Goal: Task Accomplishment & Management: Use online tool/utility

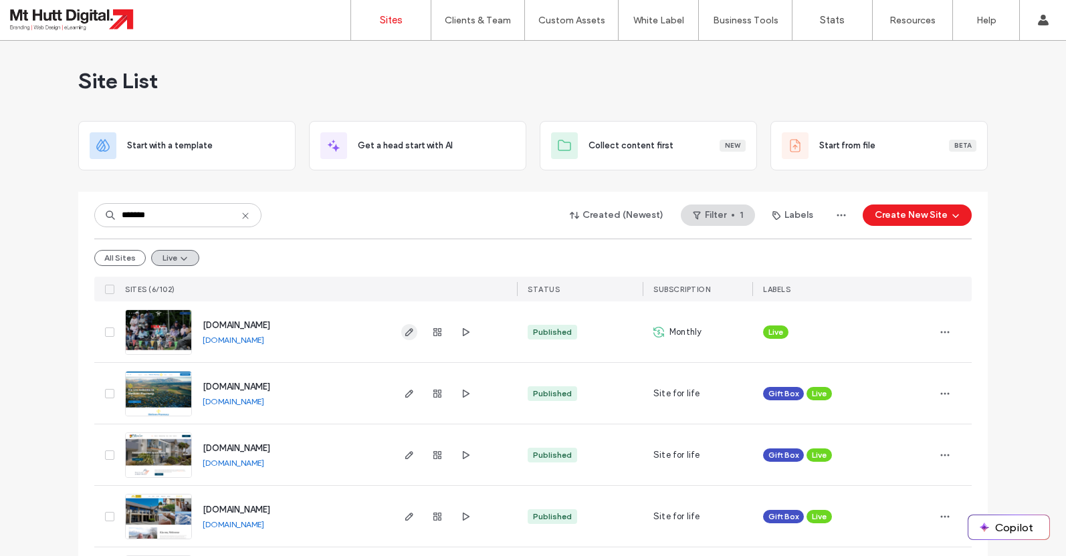
type input "*******"
click at [408, 333] on icon "button" at bounding box center [409, 332] width 11 height 11
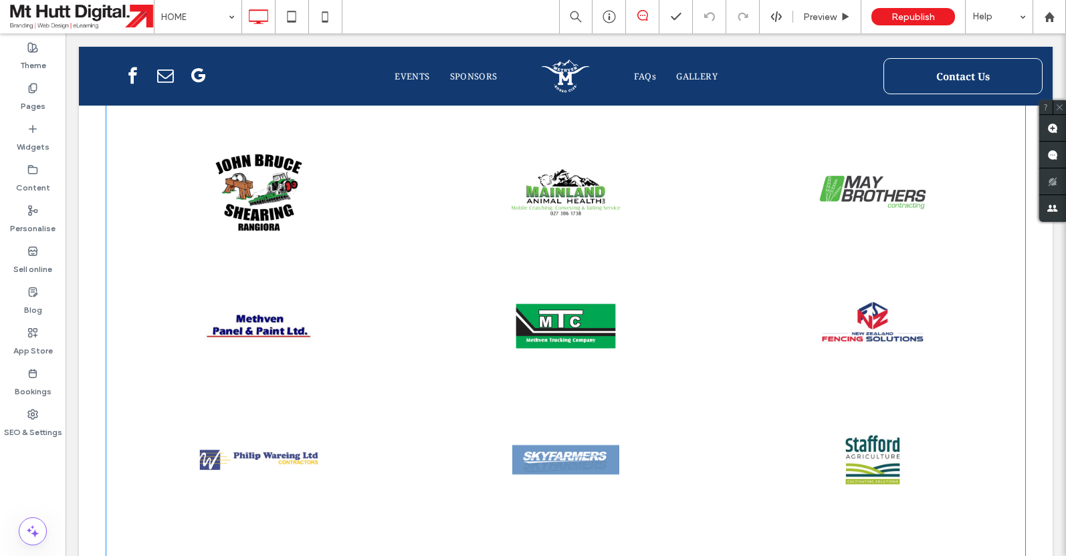
scroll to position [2293, 0]
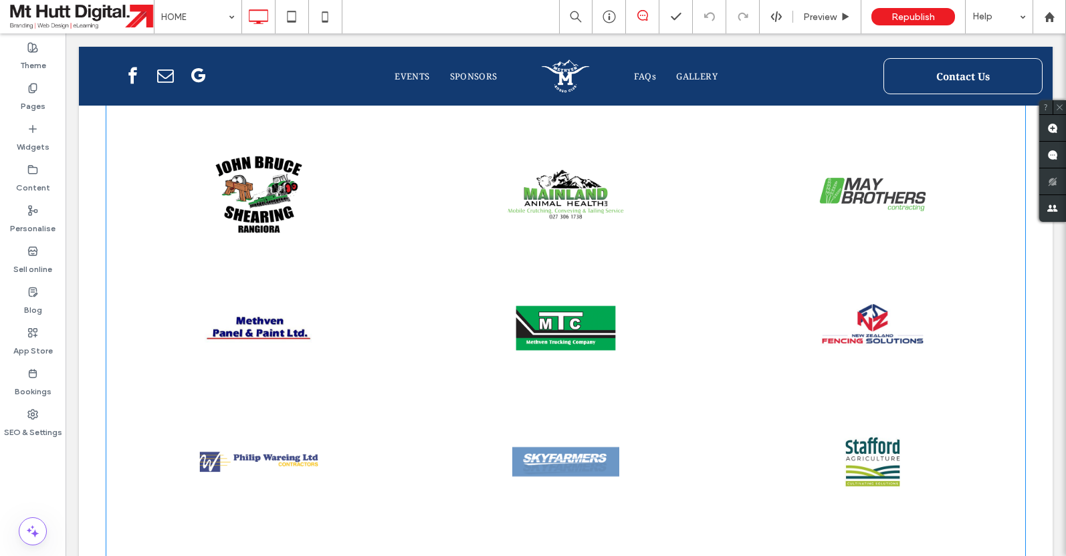
click at [552, 224] on link at bounding box center [565, 195] width 325 height 142
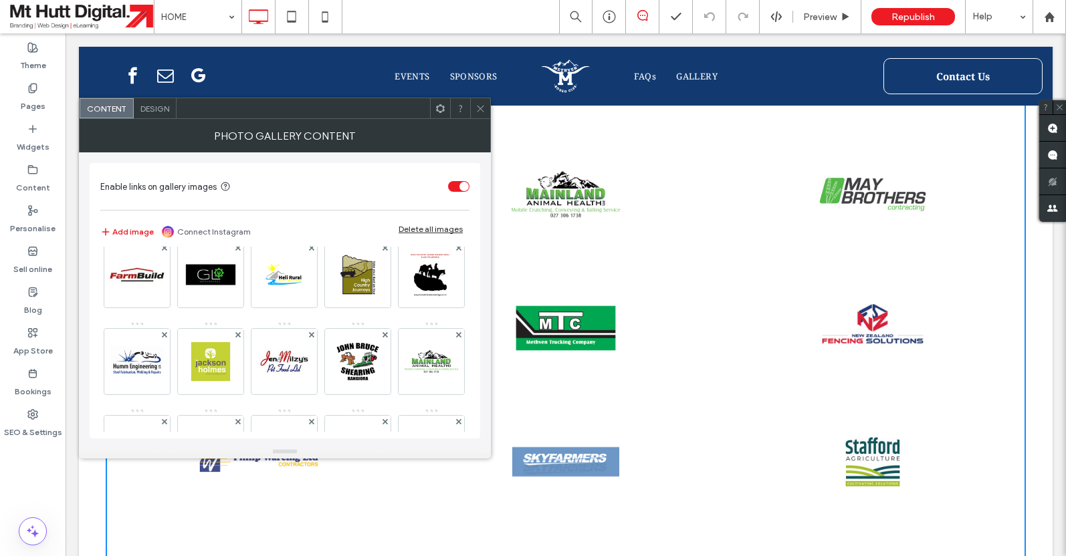
scroll to position [194, 0]
click at [456, 334] on icon at bounding box center [458, 333] width 5 height 5
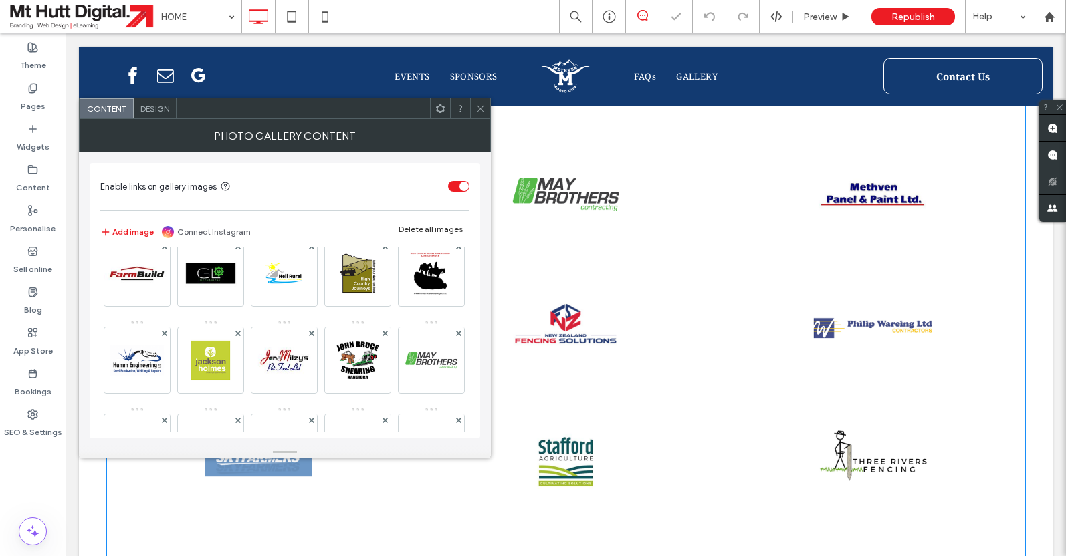
scroll to position [2226, 0]
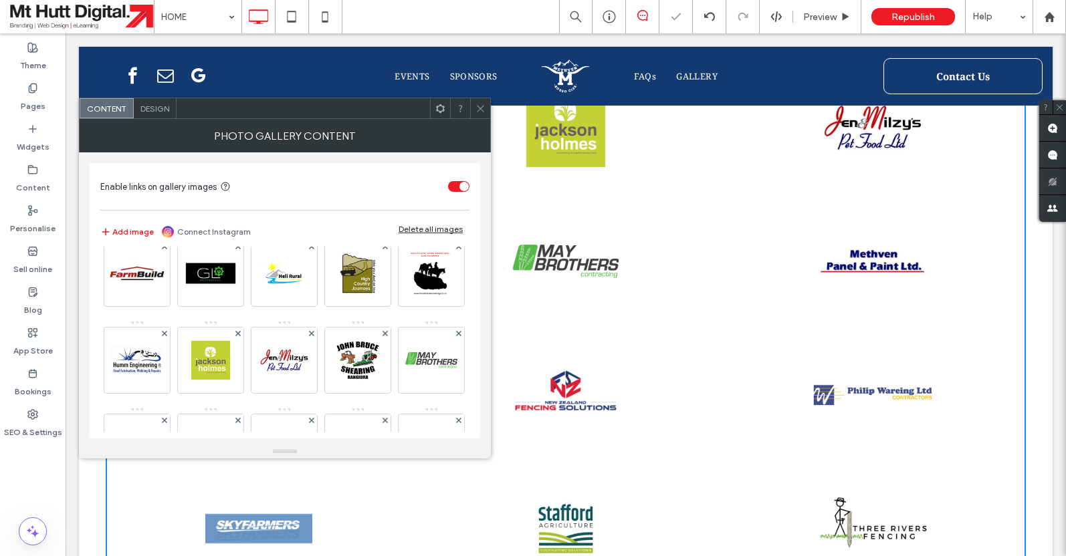
click at [481, 110] on icon at bounding box center [480, 109] width 10 height 10
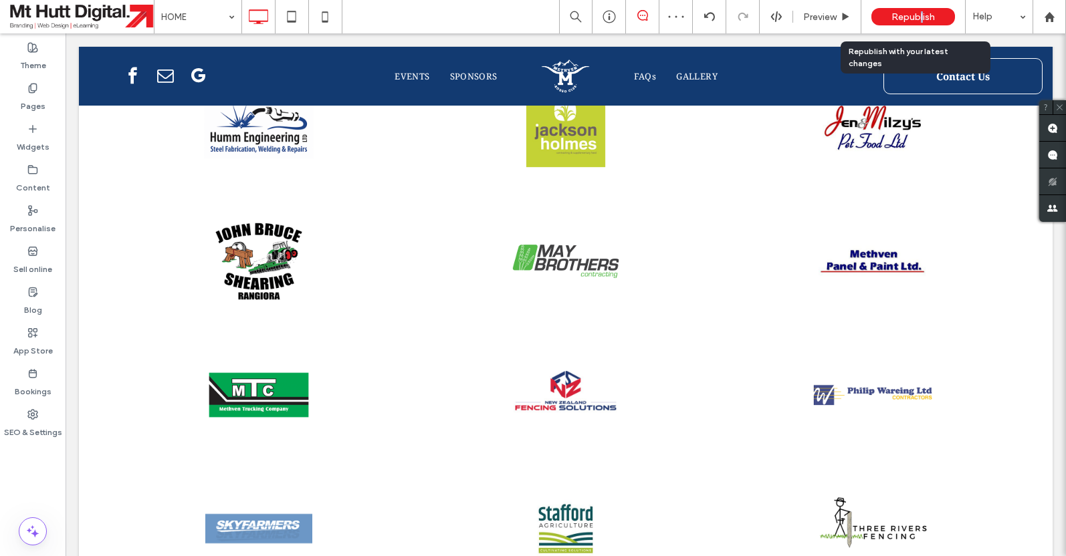
click at [921, 12] on span "Republish" at bounding box center [912, 16] width 43 height 11
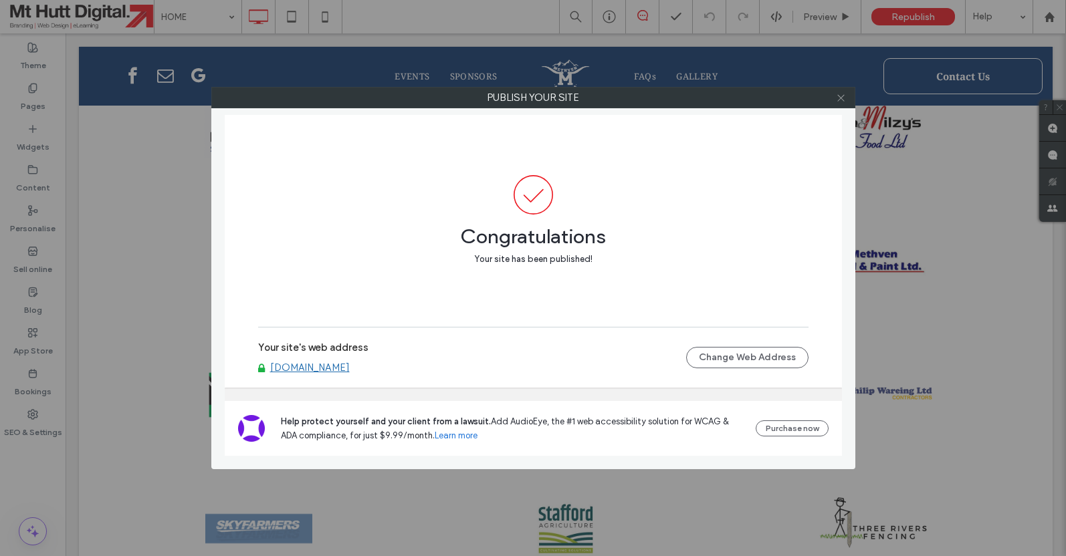
click at [840, 99] on icon at bounding box center [841, 98] width 10 height 10
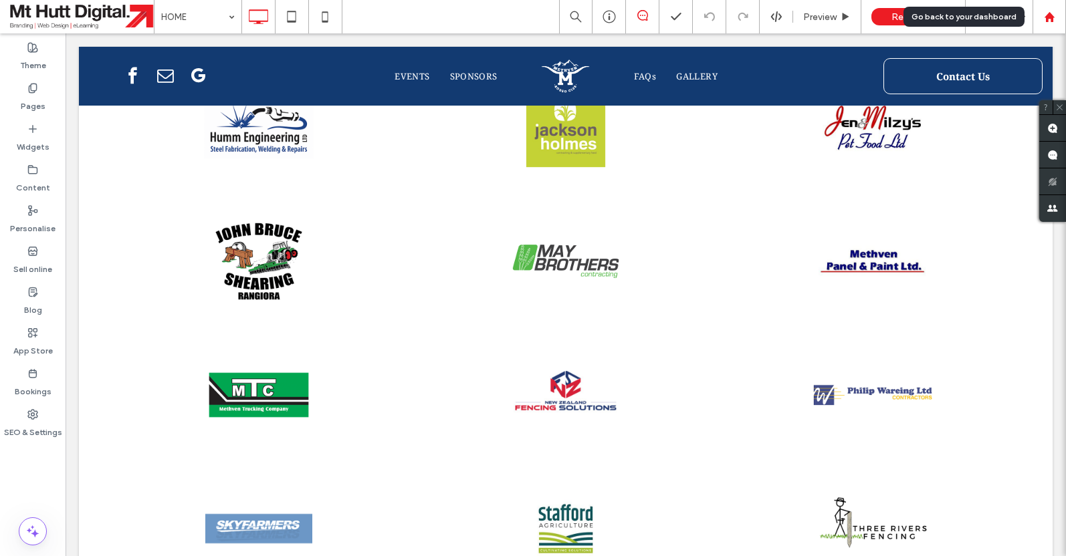
click at [1044, 18] on icon at bounding box center [1048, 16] width 11 height 11
